Goal: Task Accomplishment & Management: Complete application form

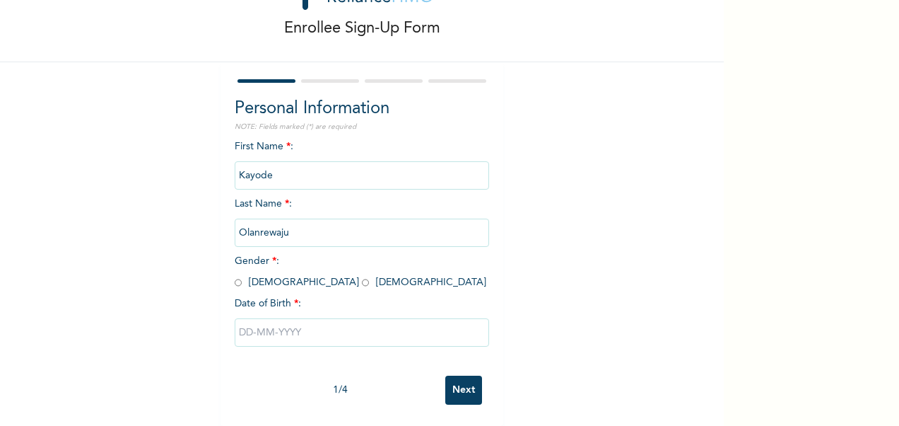
scroll to position [74, 0]
click at [235, 276] on input "radio" at bounding box center [238, 282] width 7 height 13
radio input "true"
click at [271, 322] on input "text" at bounding box center [362, 332] width 255 height 28
select select "8"
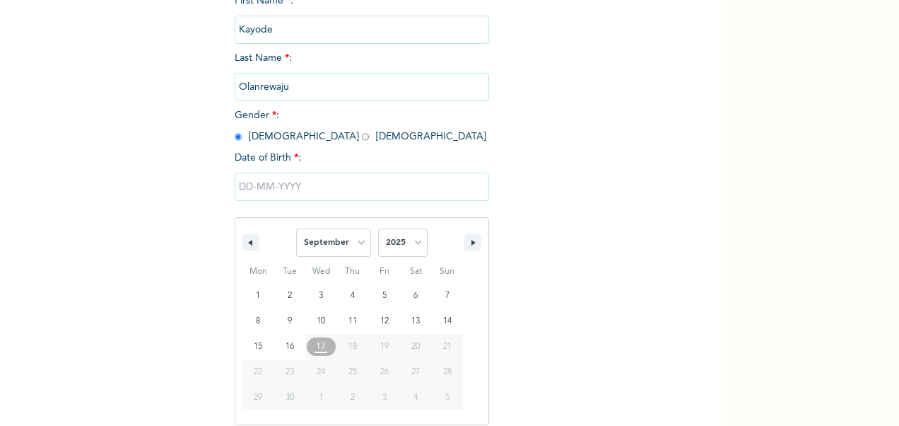
scroll to position [218, 0]
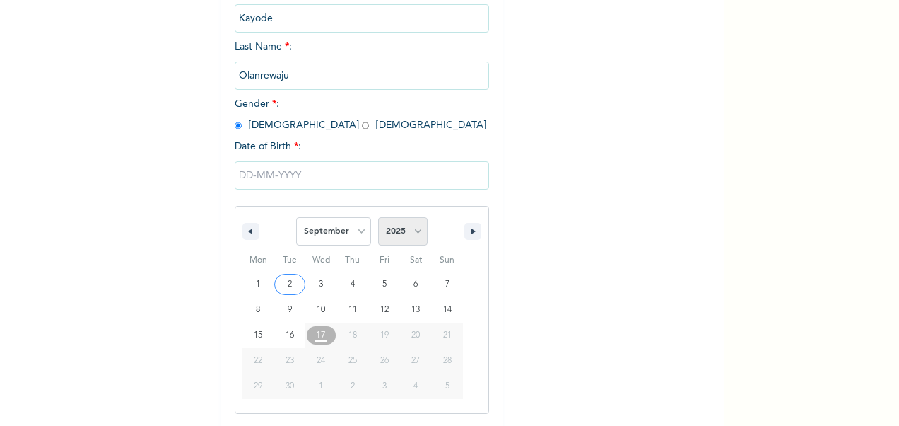
click at [399, 226] on select "2025 2024 2023 2022 2021 2020 2019 2018 2017 2016 2015 2014 2013 2012 2011 2010…" at bounding box center [402, 231] width 49 height 28
select select "1999"
click at [378, 219] on select "2025 2024 2023 2022 2021 2020 2019 2018 2017 2016 2015 2014 2013 2012 2011 2010…" at bounding box center [402, 231] width 49 height 28
click at [352, 232] on select "January February March April May June July August September October November De…" at bounding box center [333, 231] width 75 height 28
select select "0"
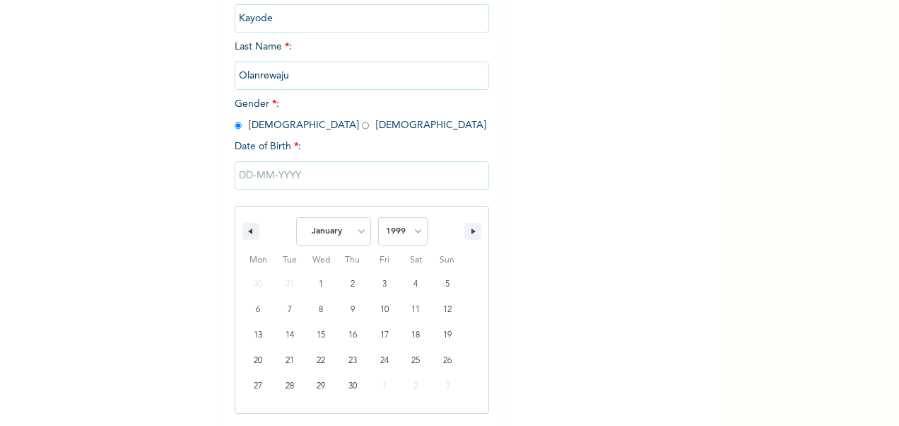
click at [296, 219] on select "January February March April May June July August September October November De…" at bounding box center [333, 231] width 75 height 28
type input "[DATE]"
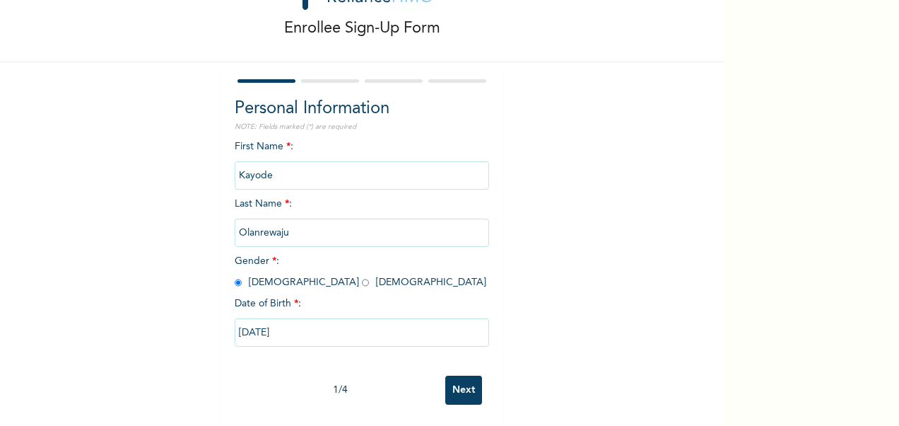
scroll to position [74, 0]
click at [453, 375] on input "Next" at bounding box center [463, 389] width 37 height 29
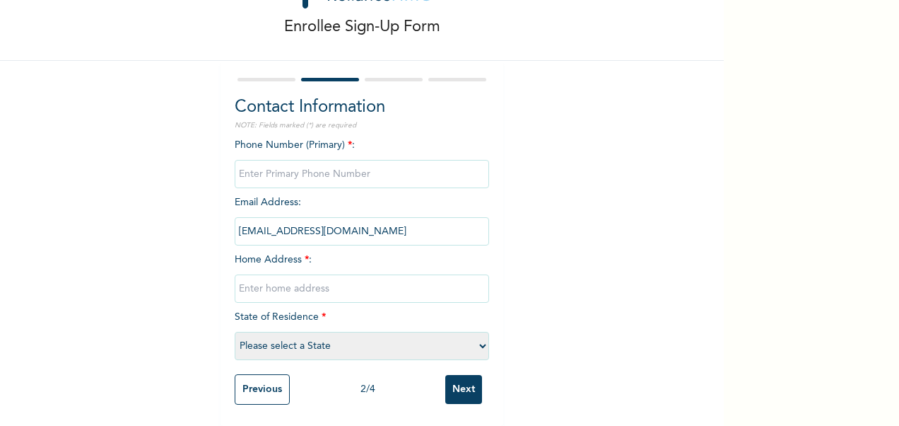
click at [320, 160] on input "phone" at bounding box center [362, 174] width 255 height 28
type input "09030035049"
click at [292, 277] on input "text" at bounding box center [362, 288] width 255 height 28
type input "Ifako, [GEOGRAPHIC_DATA]."
click at [478, 334] on select "Please select a State [PERSON_NAME] (FCT) [PERSON_NAME] Ibom [GEOGRAPHIC_DATA] …" at bounding box center [362, 346] width 255 height 28
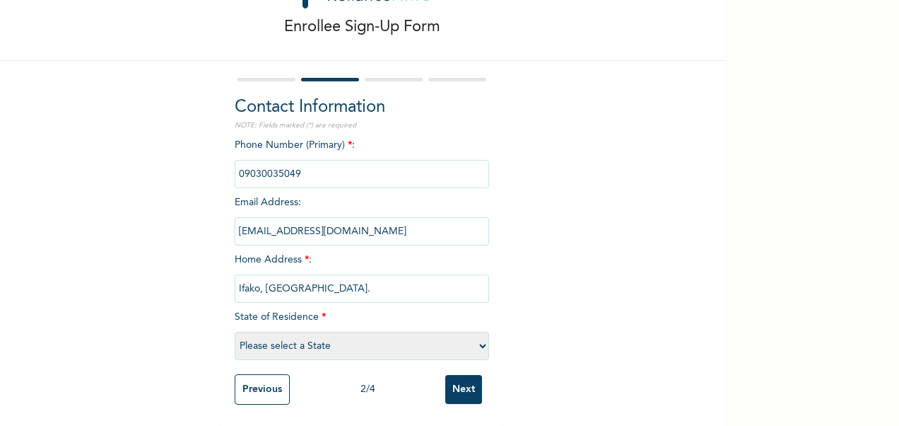
select select "25"
click at [235, 332] on select "Please select a State [PERSON_NAME] (FCT) [PERSON_NAME] Ibom [GEOGRAPHIC_DATA] …" at bounding box center [362, 346] width 255 height 28
click at [460, 380] on input "Next" at bounding box center [463, 389] width 37 height 29
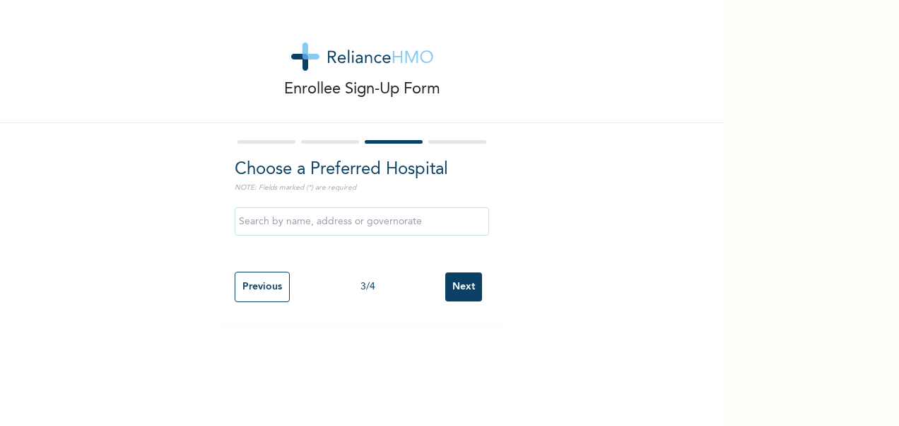
scroll to position [0, 0]
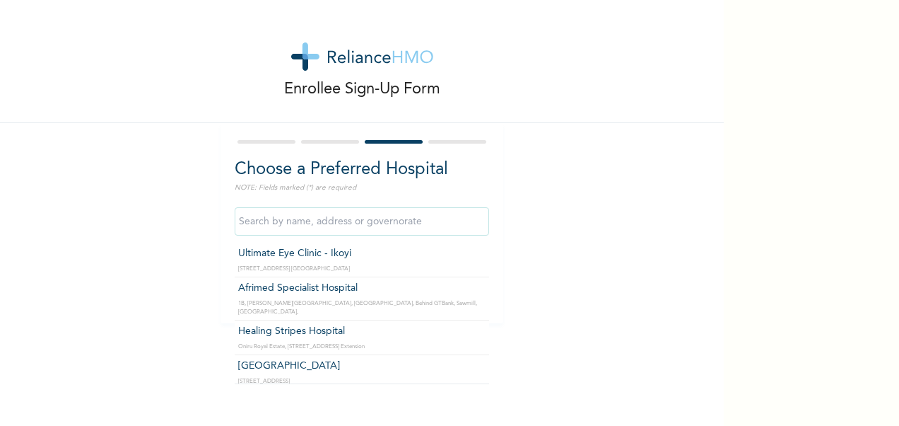
click at [434, 216] on input "text" at bounding box center [362, 221] width 255 height 28
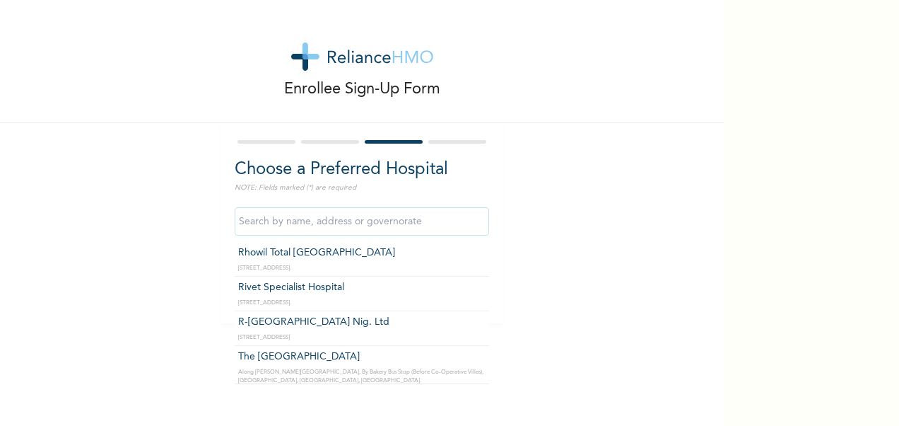
scroll to position [1312, 0]
type input "R-[GEOGRAPHIC_DATA] Nig. Ltd"
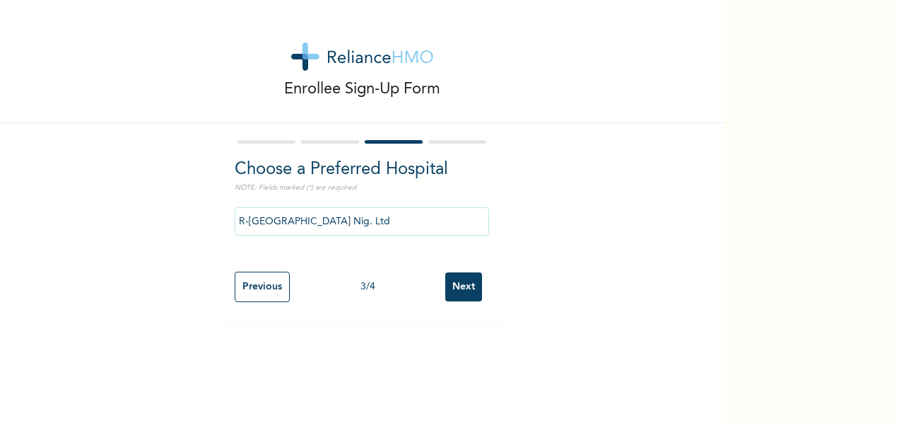
click at [453, 289] on input "Next" at bounding box center [463, 286] width 37 height 29
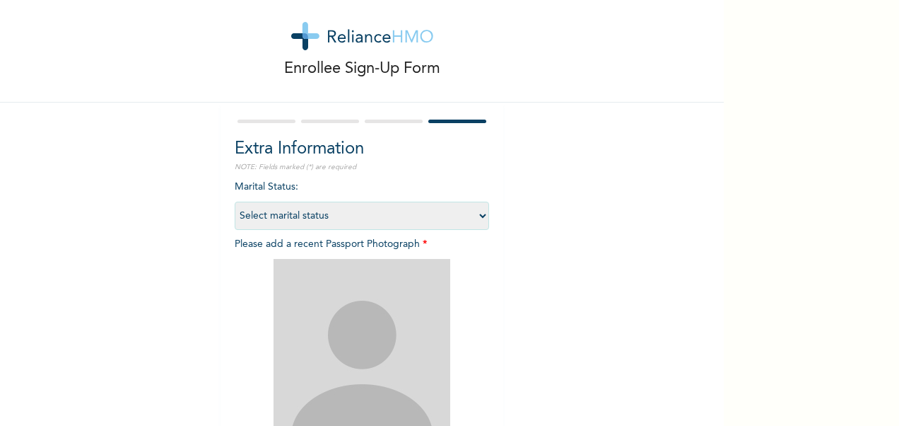
scroll to position [22, 0]
click at [478, 223] on select "Select marital status [DEMOGRAPHIC_DATA] Married [DEMOGRAPHIC_DATA] Widow/[DEMO…" at bounding box center [362, 214] width 255 height 28
select select "1"
click at [235, 200] on select "Select marital status [DEMOGRAPHIC_DATA] Married [DEMOGRAPHIC_DATA] Widow/[DEMO…" at bounding box center [362, 214] width 255 height 28
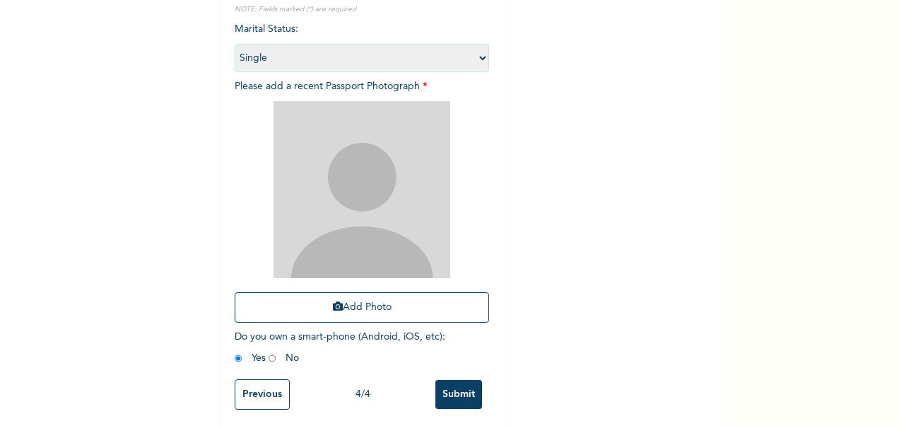
scroll to position [195, 0]
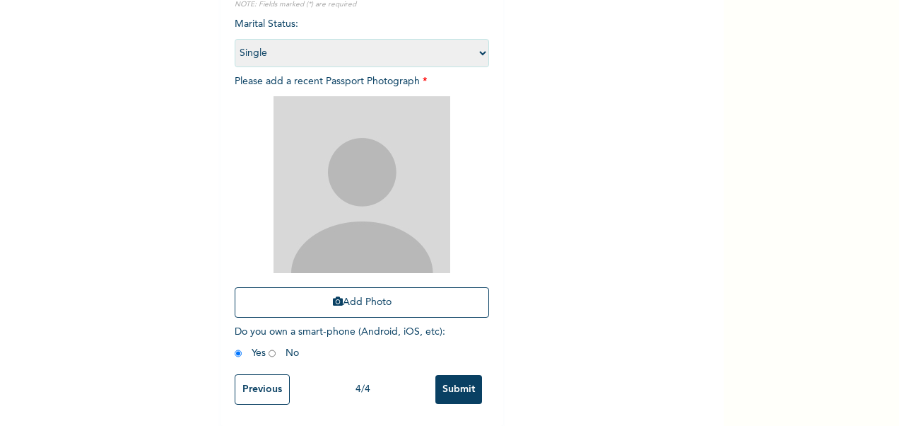
click at [492, 274] on div "Extra Information NOTE: Fields marked (*) are required Marital Status : Select …" at bounding box center [362, 183] width 283 height 486
